Goal: Transaction & Acquisition: Book appointment/travel/reservation

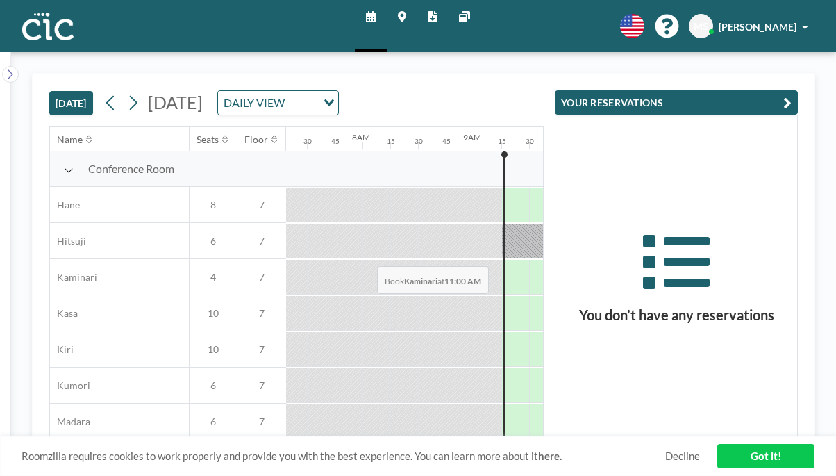
scroll to position [744, 812]
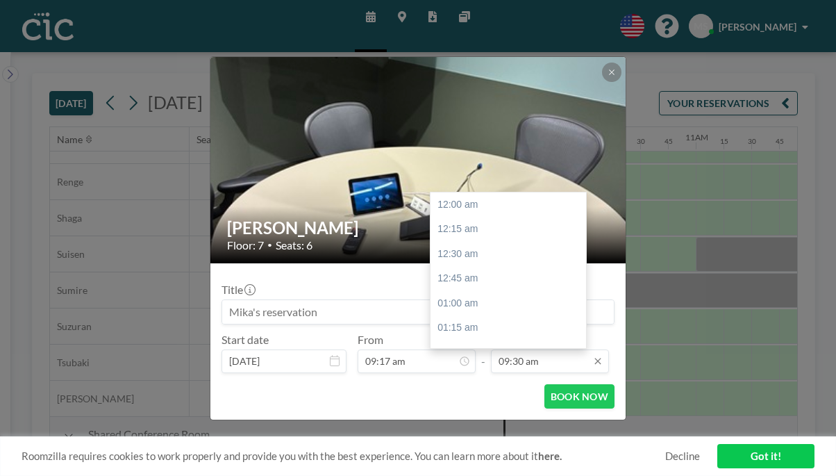
scroll to position [842, 0]
click at [505, 338] on div "10:00 am" at bounding box center [508, 350] width 156 height 25
type input "10:00 am"
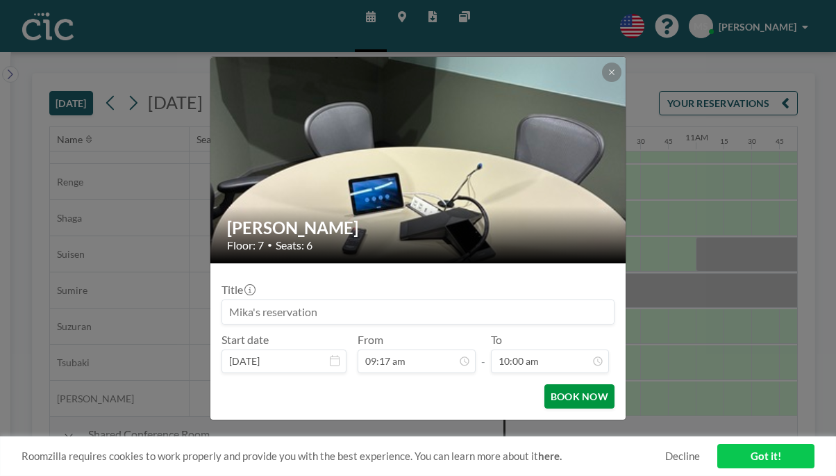
scroll to position [887, 0]
click at [544, 384] on button "BOOK NOW" at bounding box center [579, 396] width 70 height 24
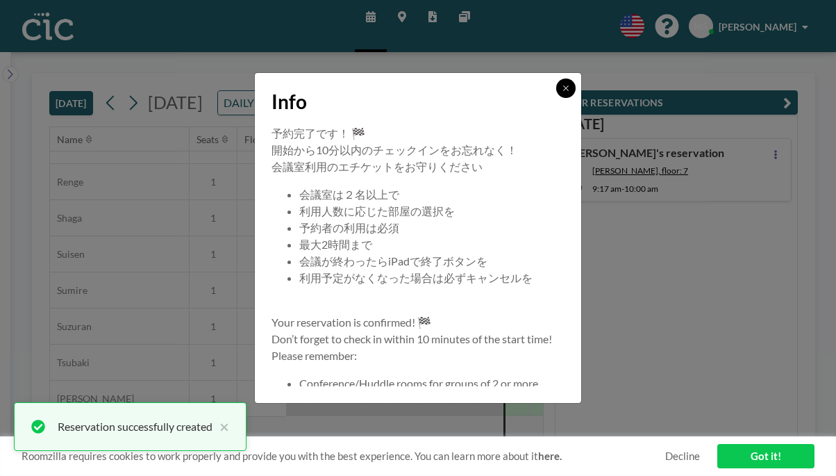
click at [562, 92] on icon at bounding box center [566, 88] width 8 height 8
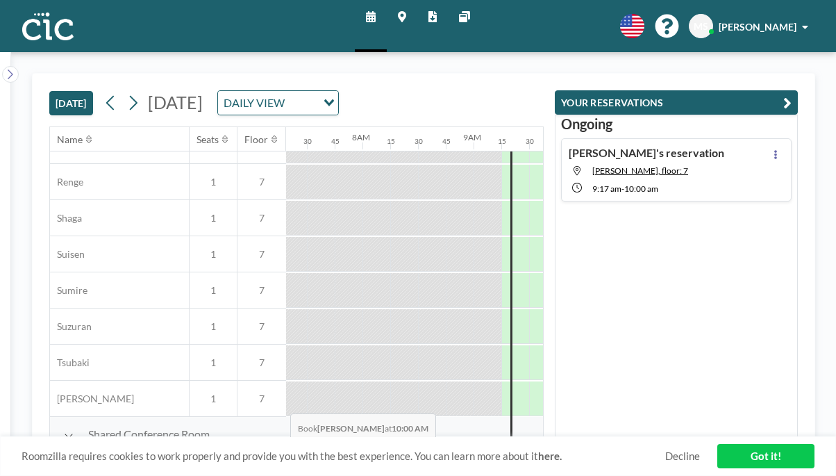
drag, startPoint x: 297, startPoint y: 426, endPoint x: 303, endPoint y: 431, distance: 7.9
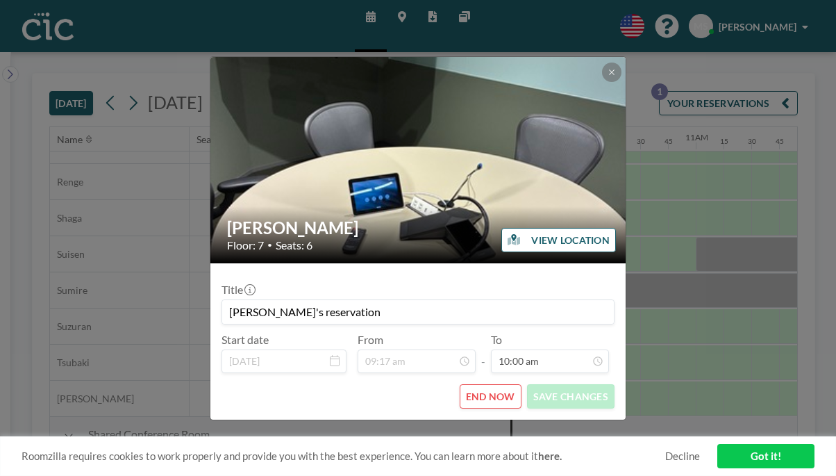
click at [305, 433] on div "Yuki Floor: 7 • Seats: 6 VIEW LOCATION Title [PERSON_NAME]'s reservation Start …" at bounding box center [418, 238] width 836 height 476
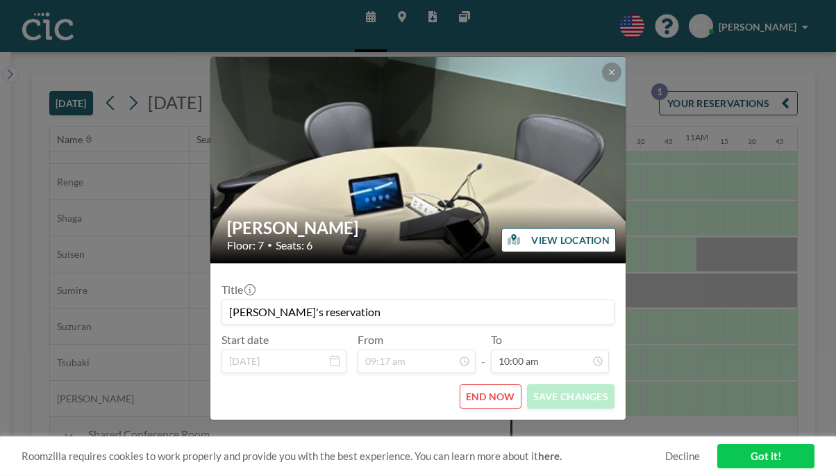
click at [481, 384] on button "END NOW" at bounding box center [491, 396] width 62 height 24
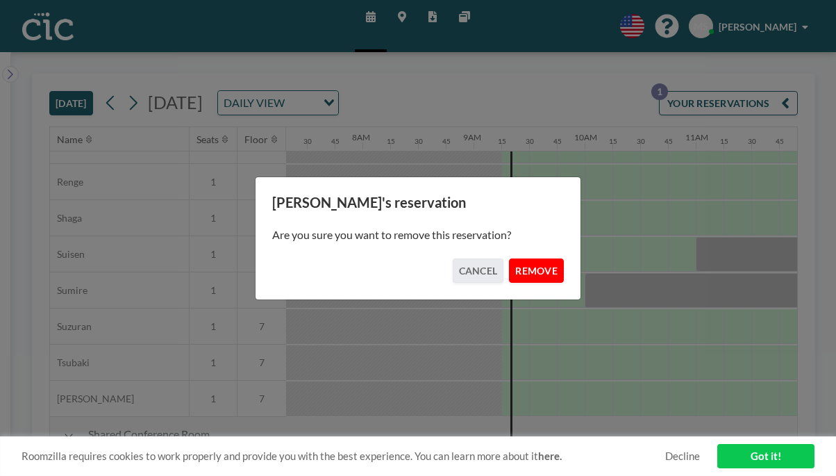
click at [509, 263] on button "REMOVE" at bounding box center [536, 270] width 55 height 24
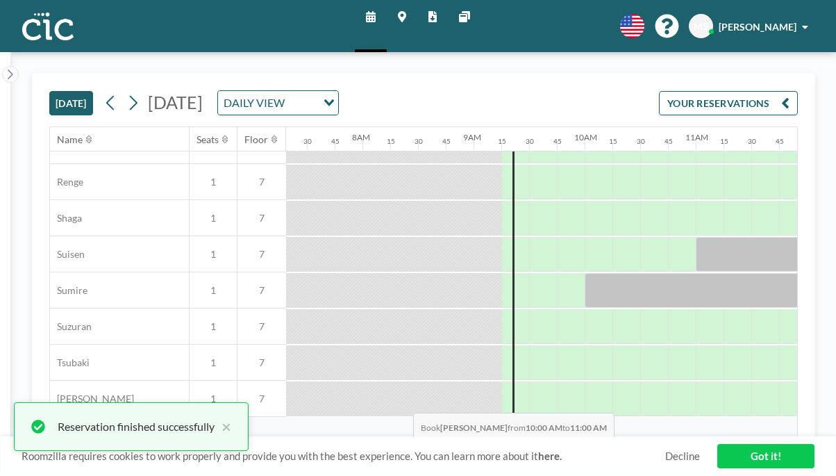
drag, startPoint x: 336, startPoint y: 427, endPoint x: 409, endPoint y: 428, distance: 72.9
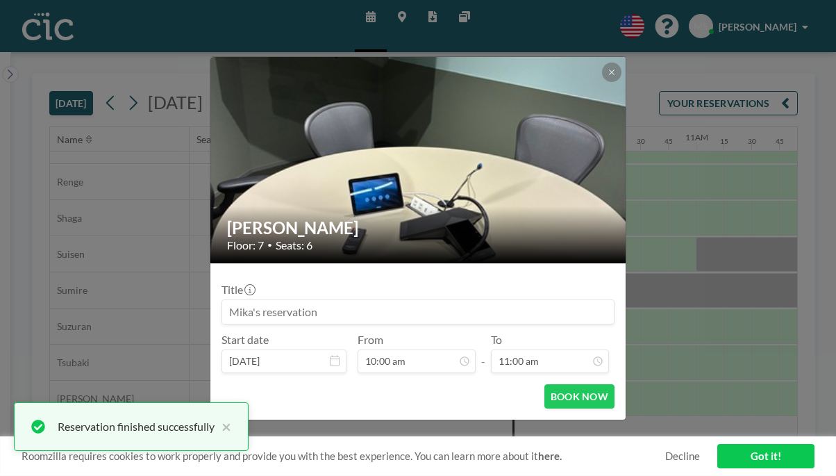
scroll to position [44, 0]
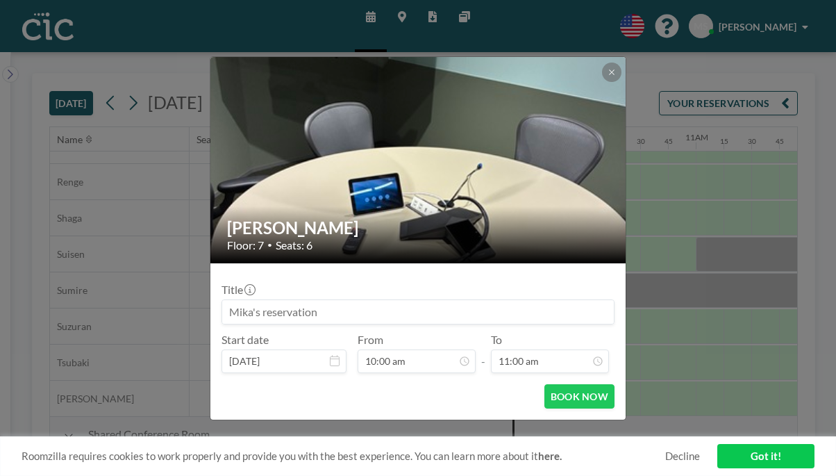
click at [362, 300] on input at bounding box center [418, 312] width 392 height 24
type input "C"
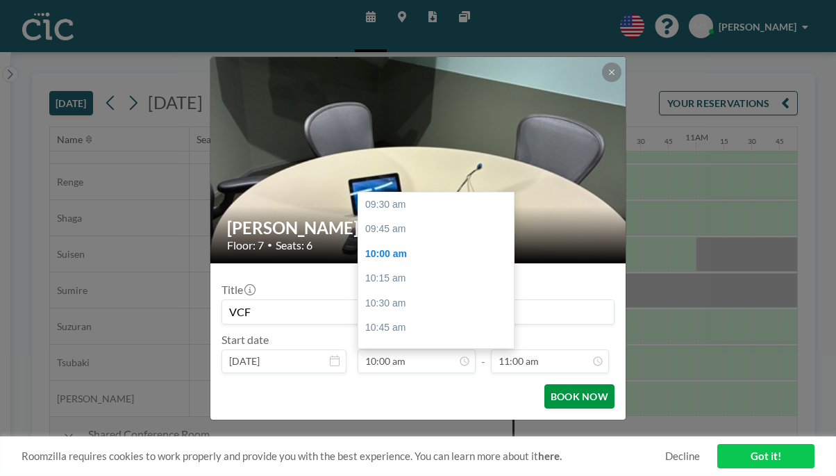
scroll to position [975, 0]
type input "VCF"
click at [544, 384] on button "BOOK NOW" at bounding box center [579, 396] width 70 height 24
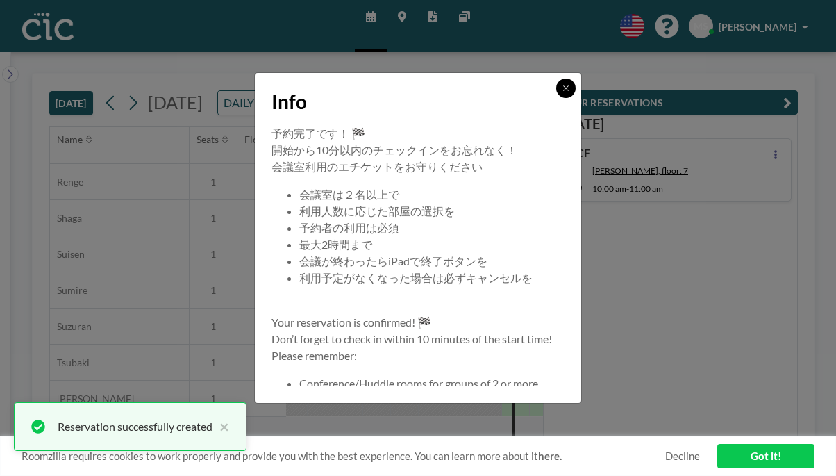
click at [556, 98] on button at bounding box center [565, 87] width 19 height 19
